Goal: Transaction & Acquisition: Book appointment/travel/reservation

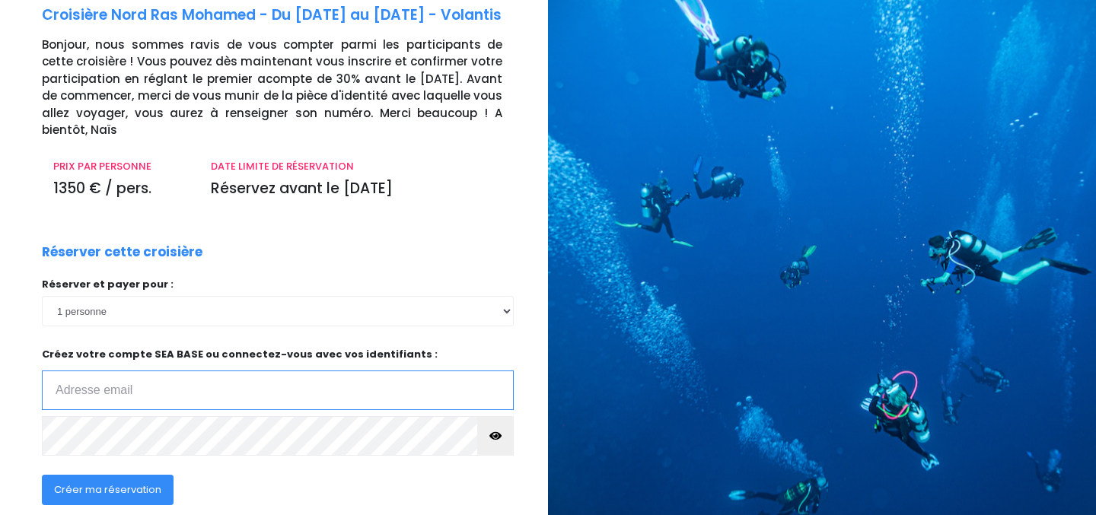
scroll to position [126, 0]
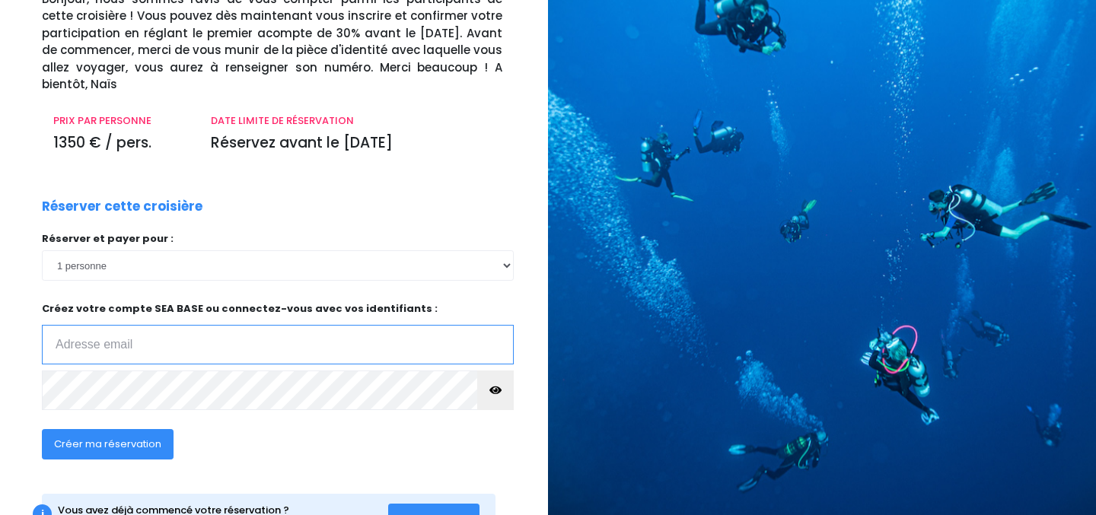
type input "[PERSON_NAME][EMAIL_ADDRESS][DOMAIN_NAME]"
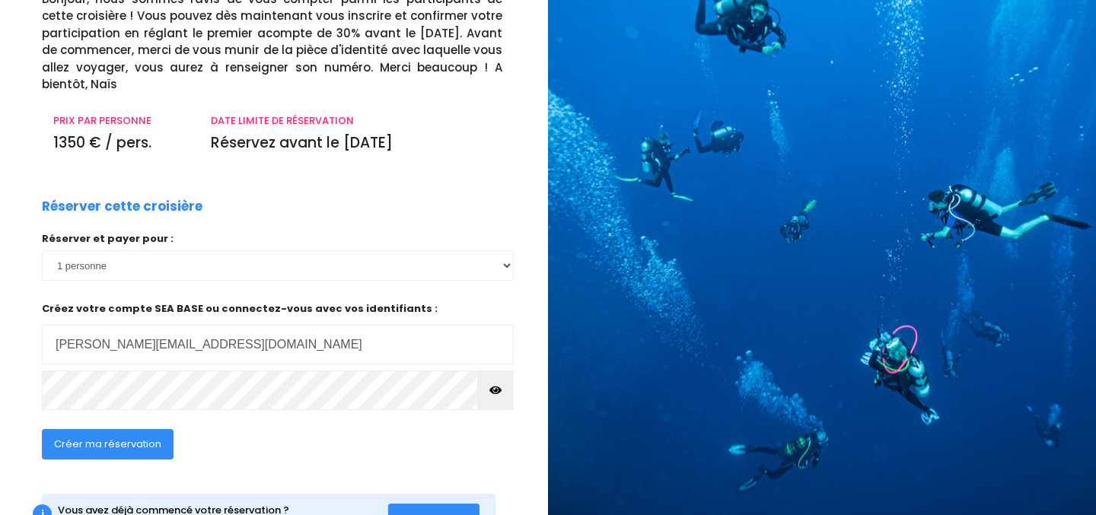
click at [138, 449] on span "Créer ma réservation" at bounding box center [107, 444] width 107 height 14
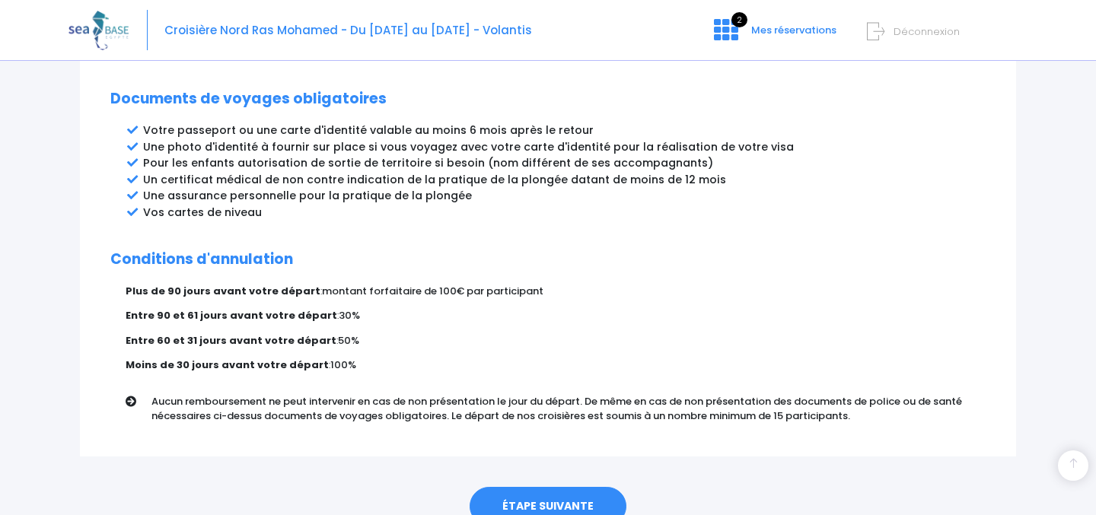
scroll to position [876, 0]
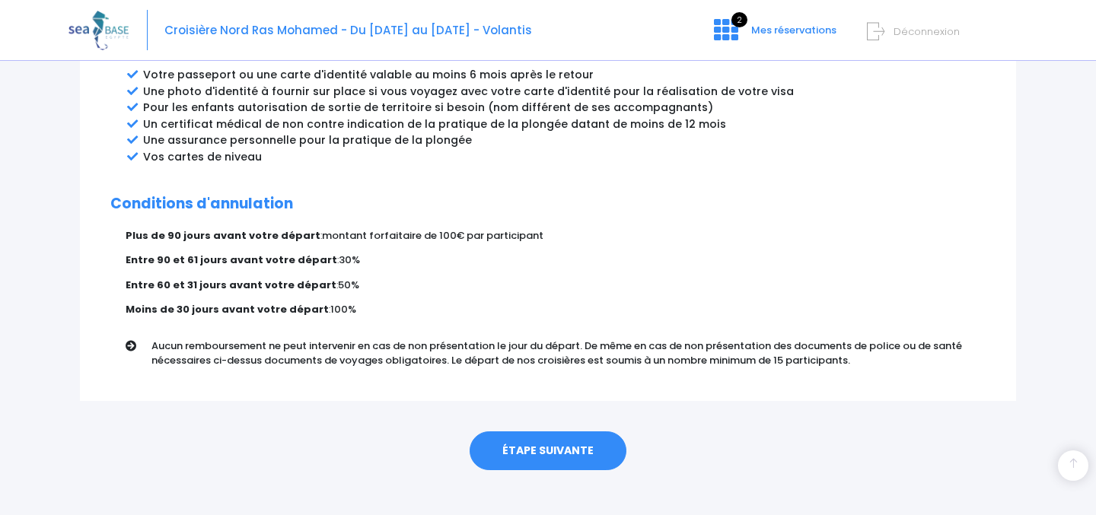
click at [535, 431] on link "ÉTAPE SUIVANTE" at bounding box center [547, 451] width 157 height 40
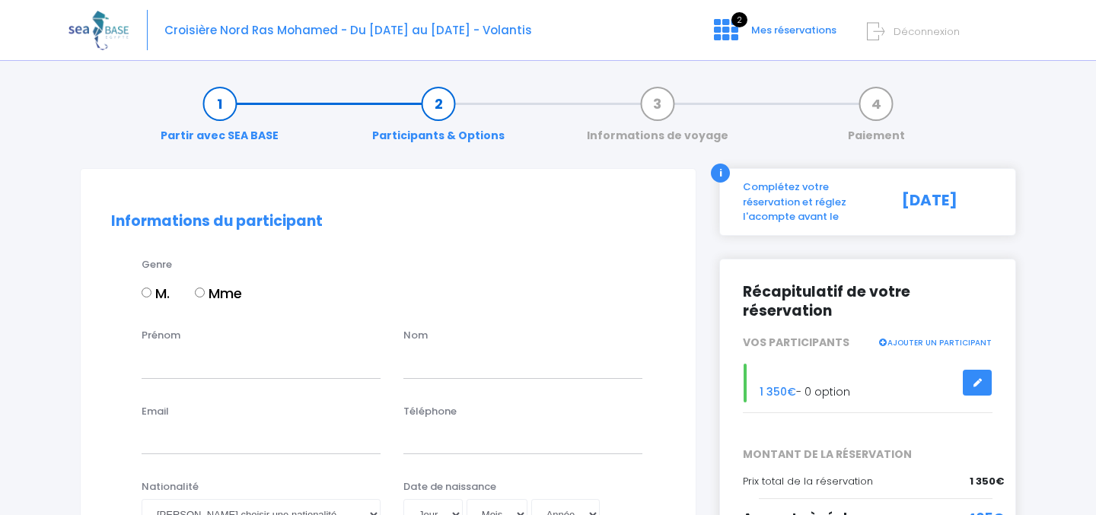
click at [139, 296] on div "Genre M. Mme" at bounding box center [403, 288] width 546 height 62
click at [144, 296] on input "M." at bounding box center [147, 293] width 10 height 10
radio input "true"
click at [170, 370] on input "Prénom" at bounding box center [261, 363] width 239 height 30
type input "SYLVAIN"
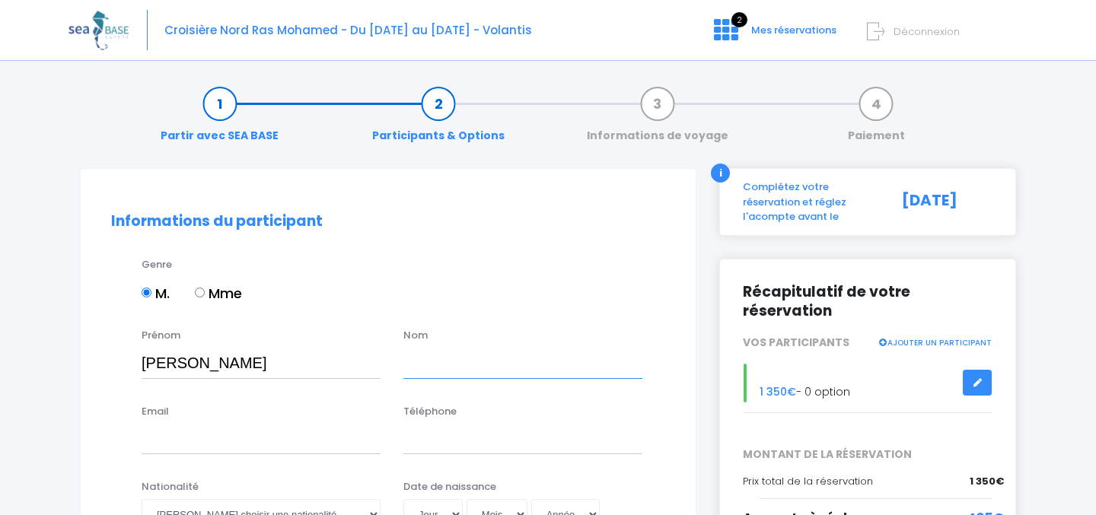
type input "ANTONIAZZI"
type input "sylvain.antoniazzi@gmail.com"
type input "0679126553"
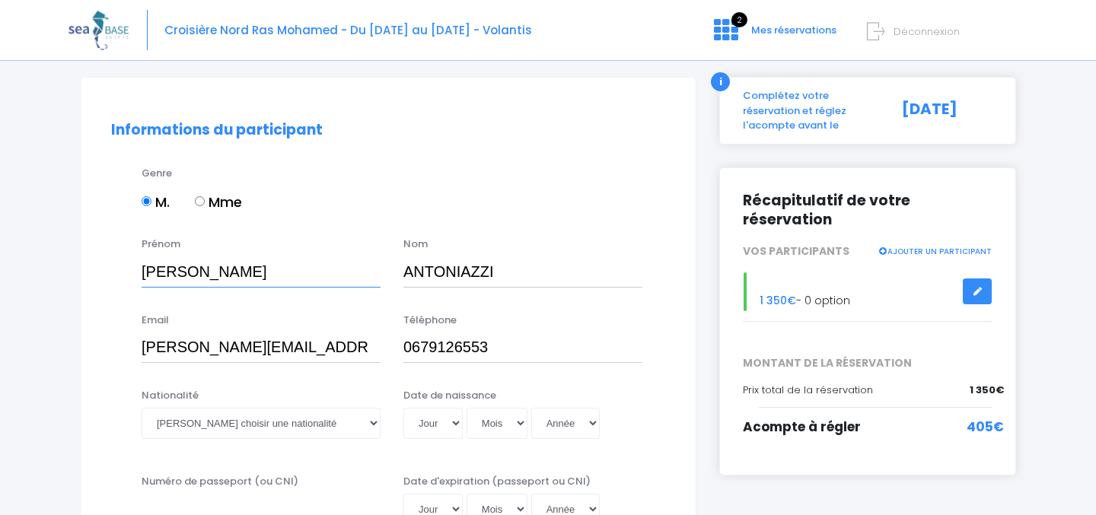
scroll to position [157, 0]
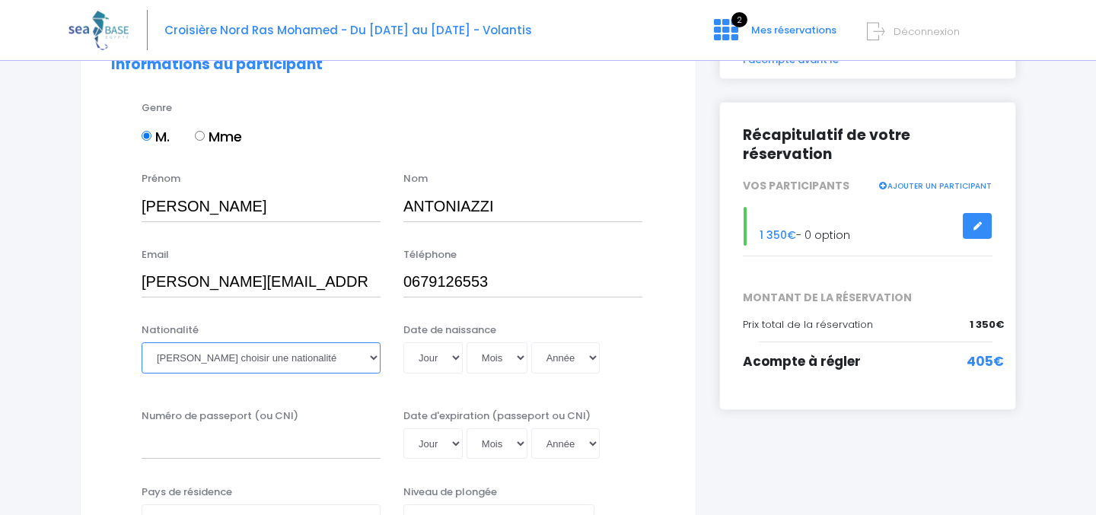
click at [277, 359] on select "Veuillez choisir une nationalité Afghane Albanaise Algerienne Allemande America…" at bounding box center [261, 357] width 239 height 30
select select "Française"
click at [441, 355] on select "Jour 01 02 03 04 05 06 07 08 09 10 11 12 13 14 15 16 17 18 19 20 21 22 23 24 25…" at bounding box center [432, 357] width 59 height 30
select select "26"
click at [489, 353] on select "Mois 01 02 03 04 05 06 07 08 09 10 11 12" at bounding box center [496, 357] width 61 height 30
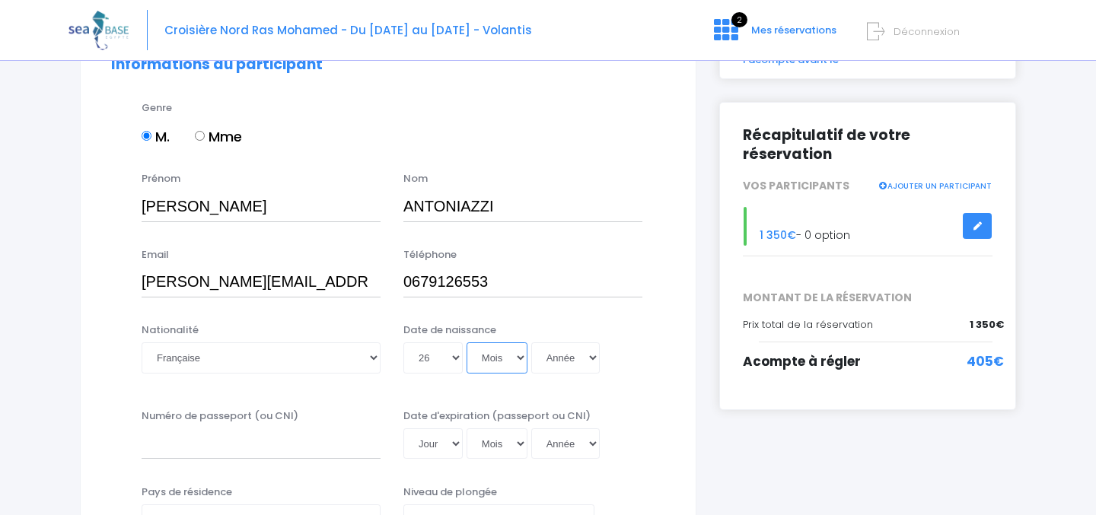
select select "04"
click at [562, 357] on select "Année 2045 2044 2043 2042 2041 2040 2039 2038 2037 2036 2035 2034 2033 2032 203…" at bounding box center [565, 357] width 68 height 30
select select "1991"
type input "1991-04-26"
click at [648, 336] on div "Date de naissance Jour 01 02 03 04 05 06 07 08 09 10 11 12 13 14 15 16 17 18 19…" at bounding box center [523, 353] width 262 height 60
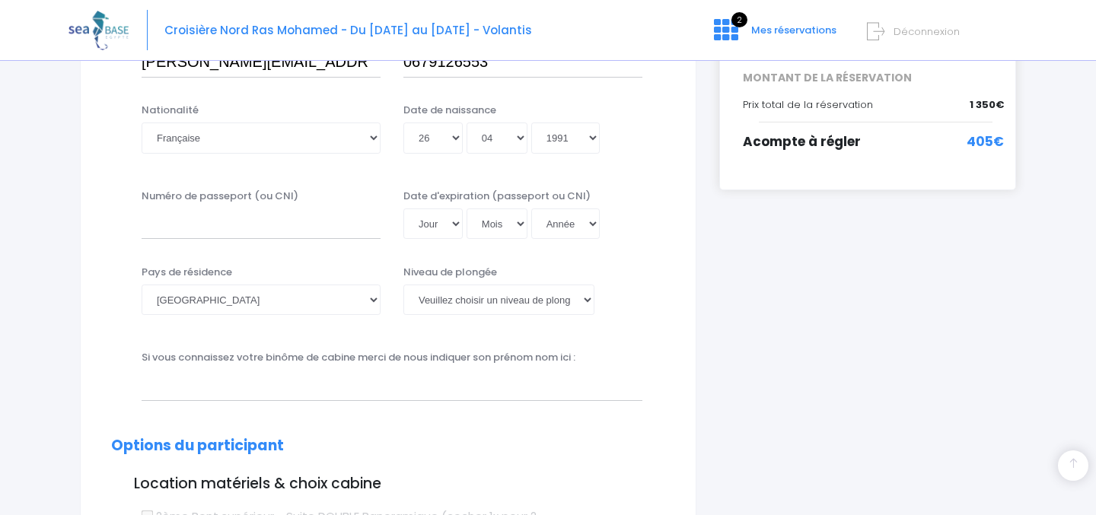
scroll to position [401, 0]
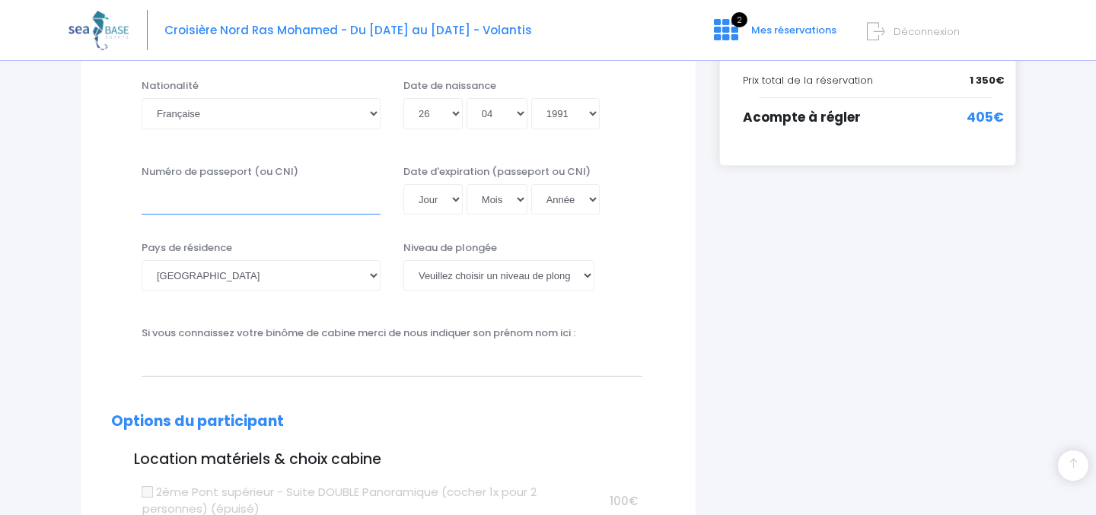
click at [314, 205] on input "Numéro de passeport (ou CNI)" at bounding box center [261, 199] width 239 height 30
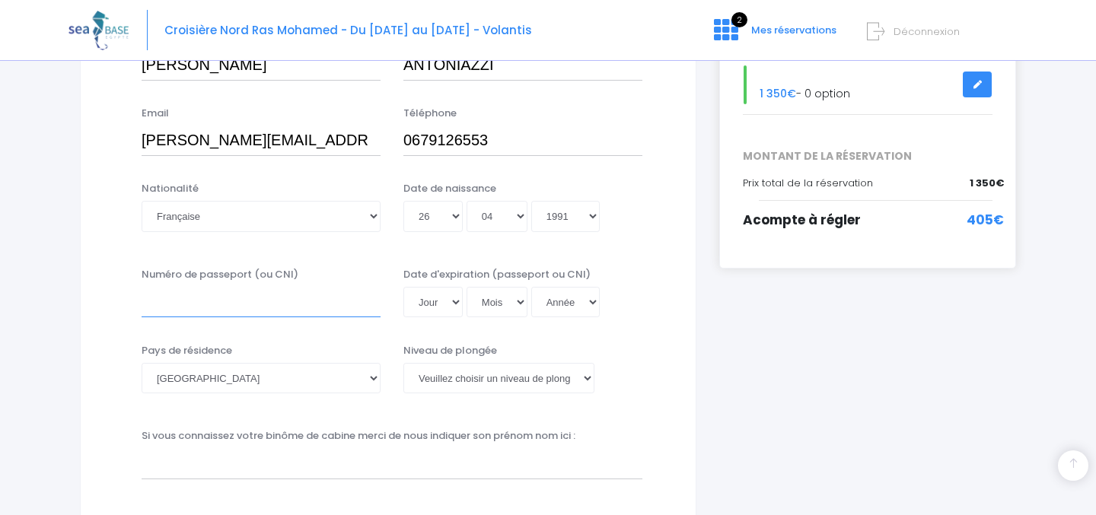
scroll to position [296, 0]
click at [755, 128] on div "Récapitulatif de votre réservation VOS PARTICIPANTS AJOUTER UN PARTICIPANT 1 35…" at bounding box center [867, 117] width 297 height 308
